Goal: Find specific page/section

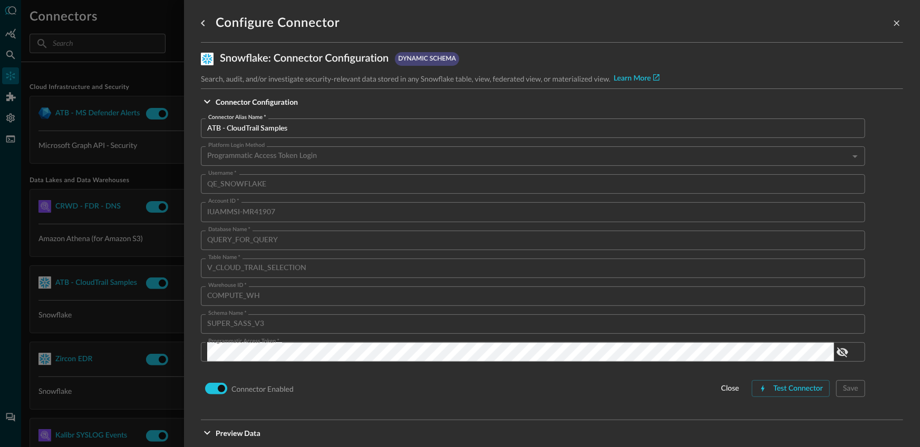
scroll to position [77, 0]
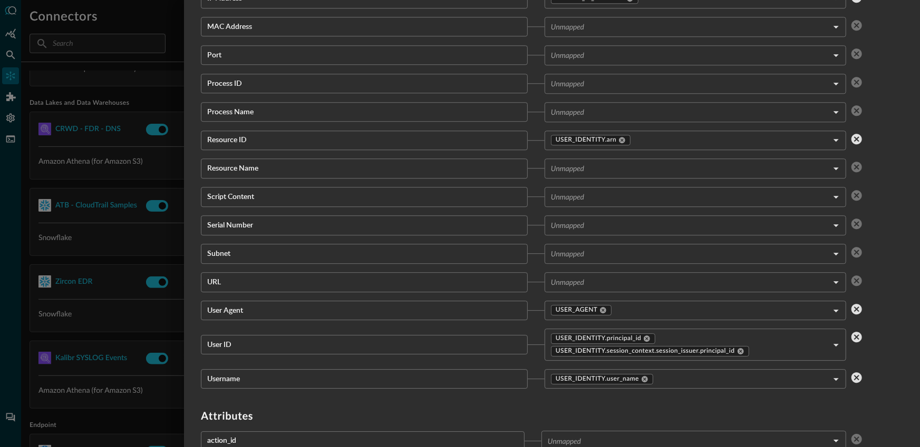
click at [85, 186] on div at bounding box center [460, 223] width 920 height 447
click at [91, 184] on div at bounding box center [460, 223] width 920 height 447
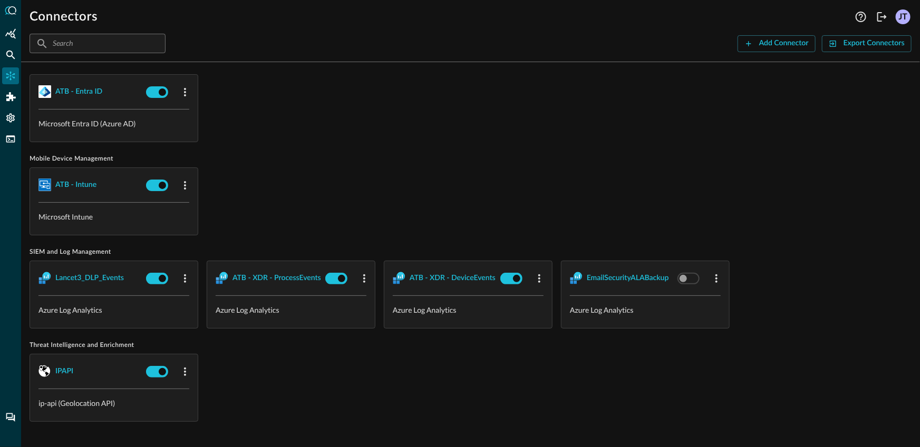
scroll to position [0, 0]
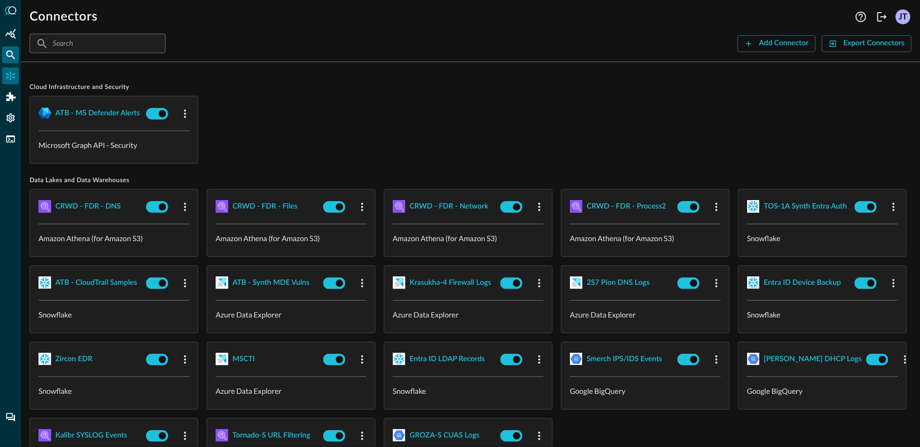
click at [9, 57] on icon "Federated Search" at bounding box center [10, 55] width 11 height 11
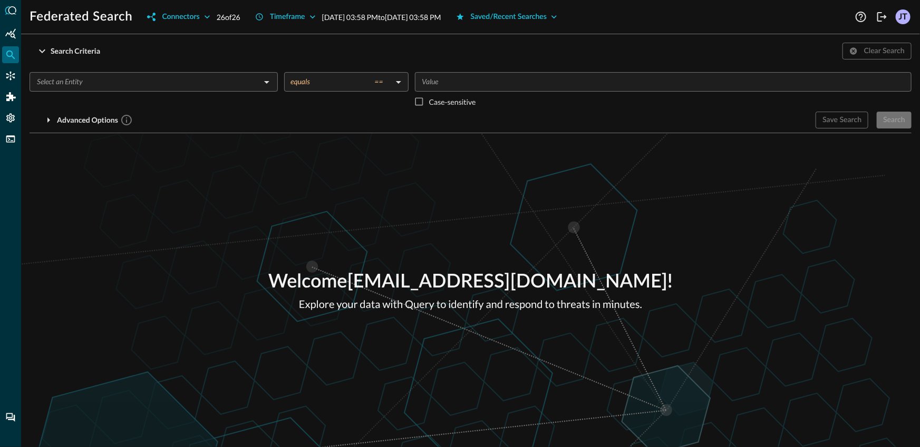
click at [682, 31] on div "Federated Search Connectors 26 of 26 Timeframe [DATE] 03:58 PM to [DATE] 03:58 …" at bounding box center [470, 223] width 899 height 447
click at [302, 182] on div "Welcome [EMAIL_ADDRESS][DOMAIN_NAME] ! Explore your data with Query to identify…" at bounding box center [470, 290] width 899 height 314
click at [10, 78] on icon "Connectors" at bounding box center [10, 76] width 9 height 9
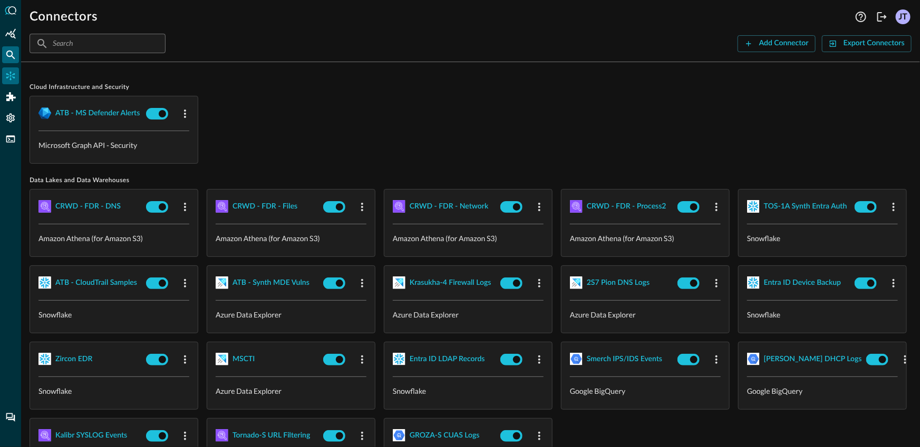
click at [2, 55] on div "Federated Search" at bounding box center [10, 54] width 17 height 17
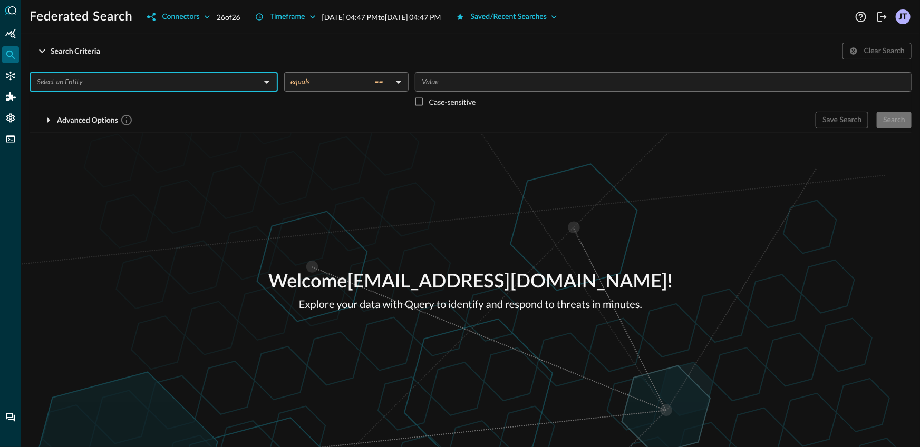
click at [146, 87] on input "text" at bounding box center [145, 81] width 225 height 13
click at [612, 216] on div "Welcome [EMAIL_ADDRESS][DOMAIN_NAME] ! Explore your data with Query to identify…" at bounding box center [470, 290] width 899 height 314
